Goal: Find contact information: Find contact information

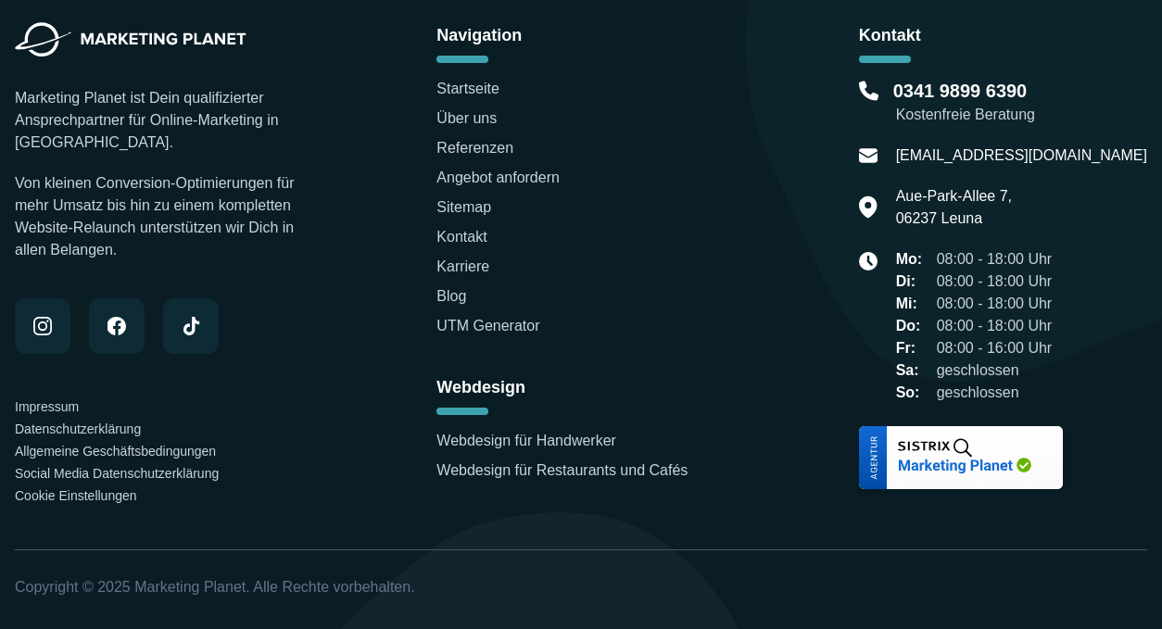
scroll to position [6413, 0]
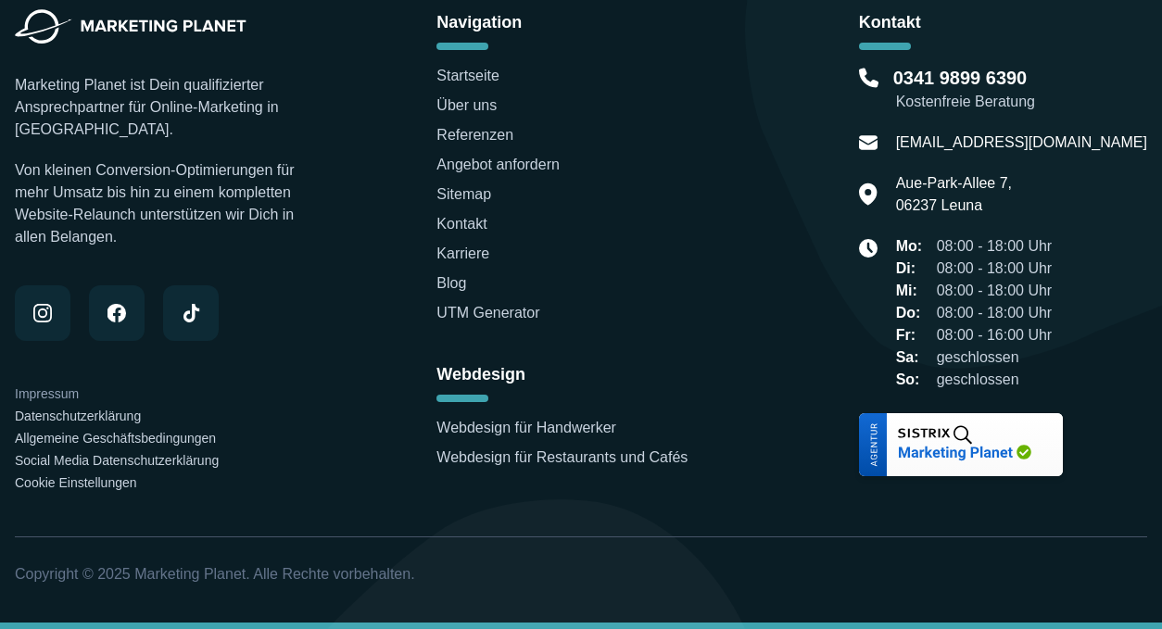
click at [57, 390] on link "Impressum" at bounding box center [47, 394] width 64 height 15
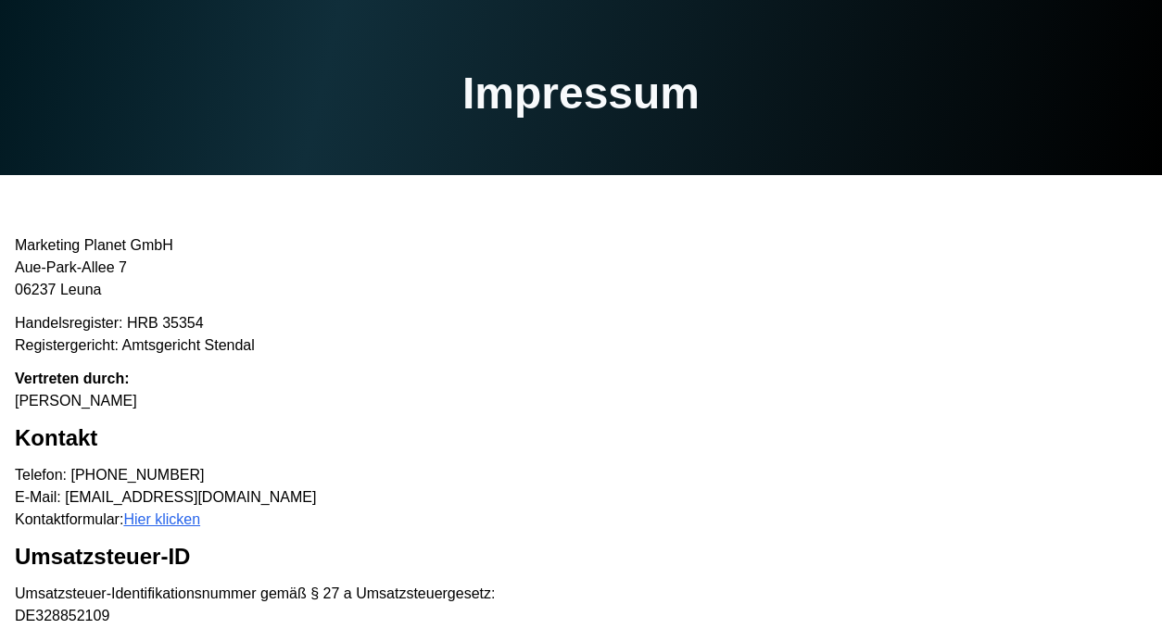
scroll to position [157, 0]
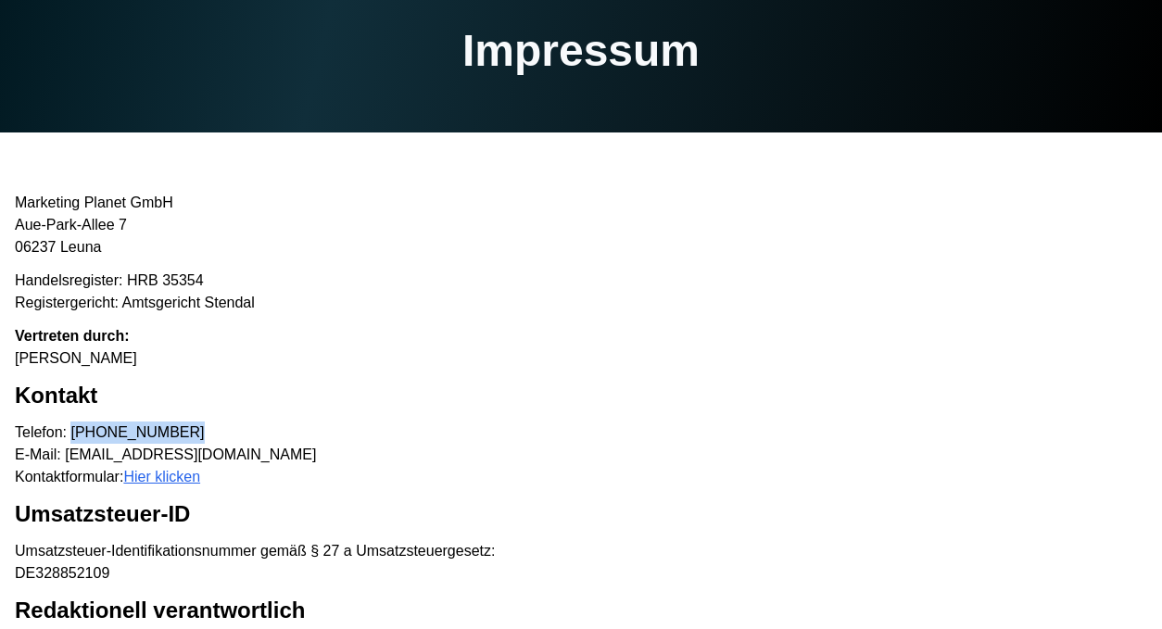
drag, startPoint x: 186, startPoint y: 429, endPoint x: 72, endPoint y: 426, distance: 114.0
click at [72, 426] on p "Telefon: [PHONE_NUMBER] E-Mail: [EMAIL_ADDRESS][DOMAIN_NAME] Kontaktformular: H…" at bounding box center [581, 455] width 1133 height 67
copy p "0341 9899 6390"
click at [130, 357] on p "Vertreten durch: [PERSON_NAME]" at bounding box center [581, 347] width 1133 height 44
drag, startPoint x: 146, startPoint y: 358, endPoint x: 12, endPoint y: 359, distance: 134.4
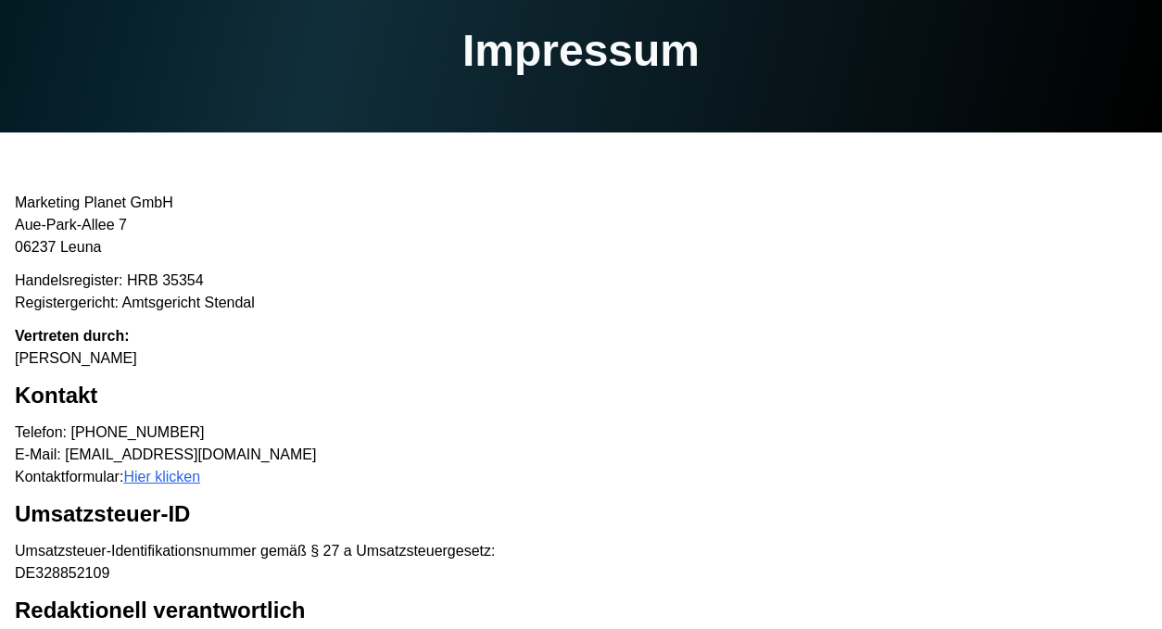
copy p "[PERSON_NAME]"
